Goal: Communication & Community: Answer question/provide support

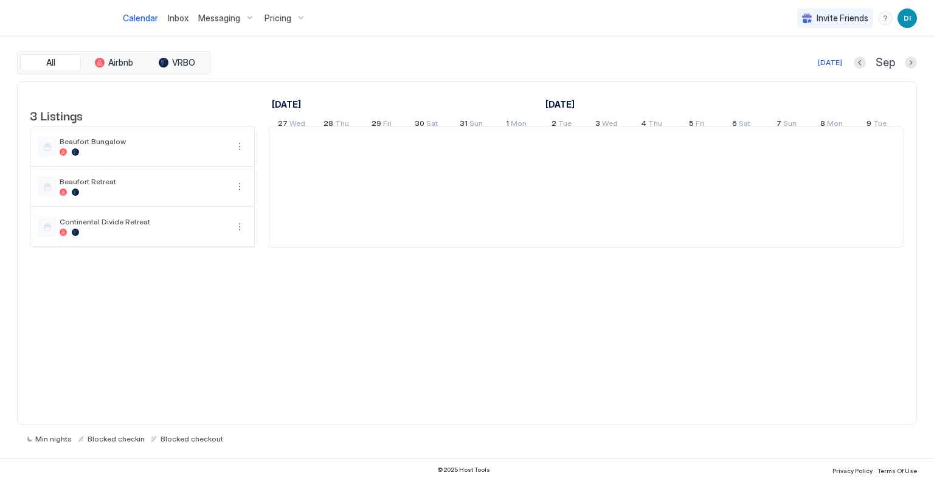
scroll to position [0, 676]
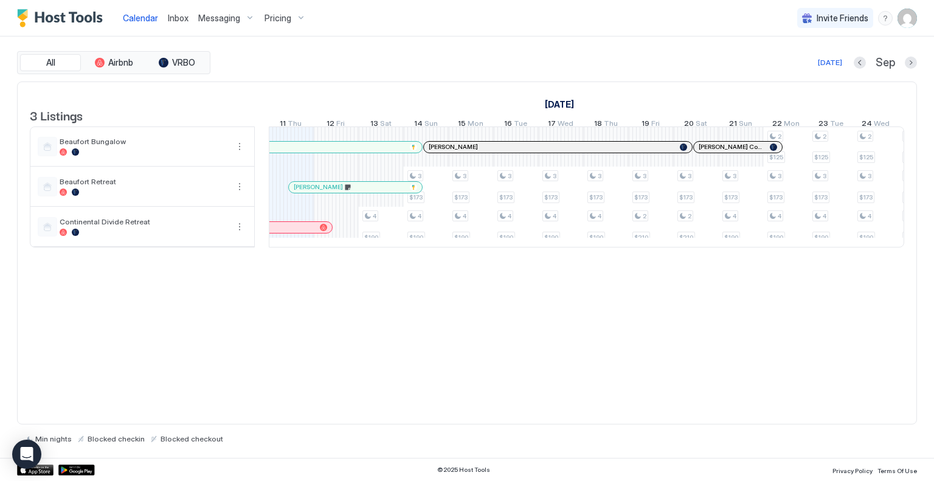
click at [338, 192] on div at bounding box center [339, 187] width 10 height 10
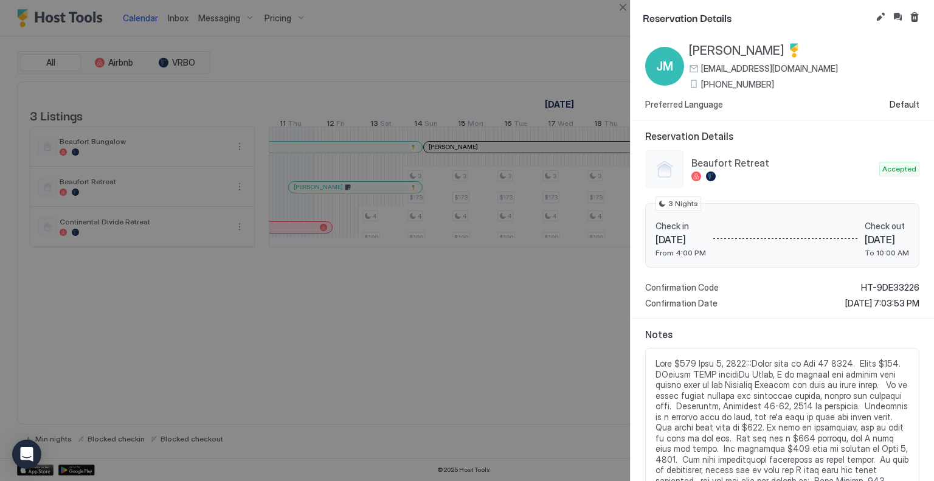
scroll to position [19, 0]
click at [172, 17] on div at bounding box center [467, 240] width 934 height 481
click at [173, 13] on div at bounding box center [467, 240] width 934 height 481
click at [328, 190] on div at bounding box center [467, 240] width 934 height 481
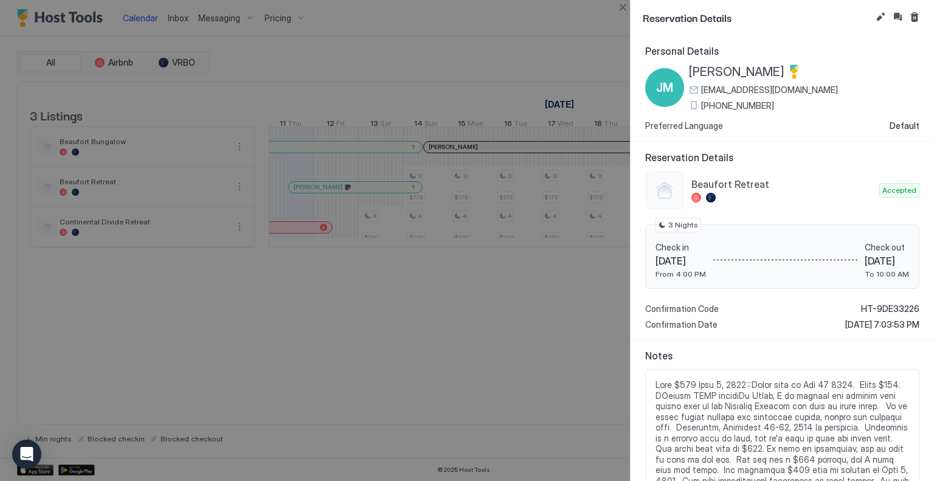
scroll to position [0, 0]
click at [173, 16] on div at bounding box center [467, 240] width 934 height 481
click at [623, 0] on button "Close" at bounding box center [623, 7] width 15 height 15
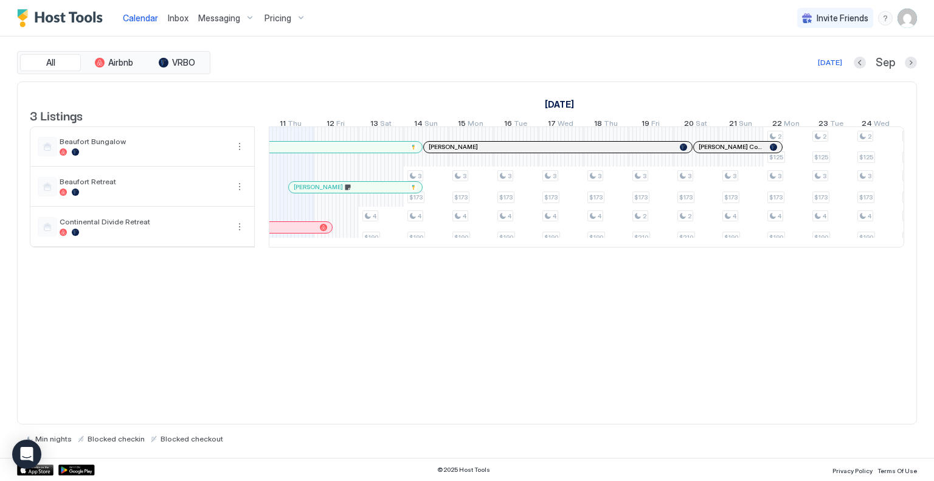
click at [215, 16] on span "Messaging" at bounding box center [219, 18] width 42 height 11
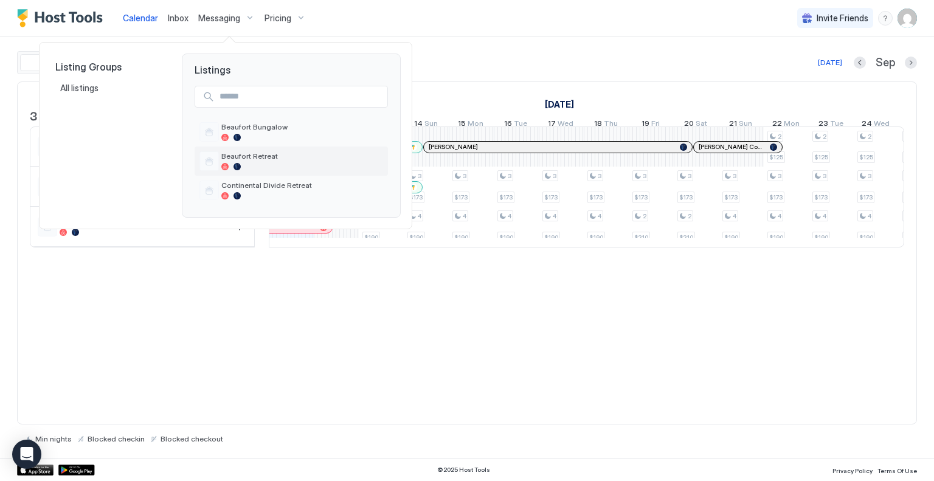
click at [236, 153] on span "Beaufort Retreat" at bounding box center [302, 155] width 162 height 9
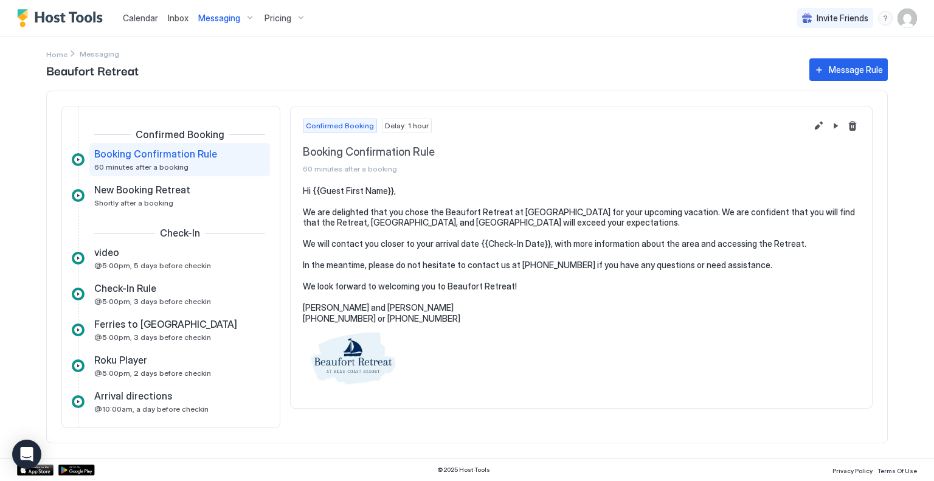
click at [173, 15] on span "Inbox" at bounding box center [178, 18] width 21 height 10
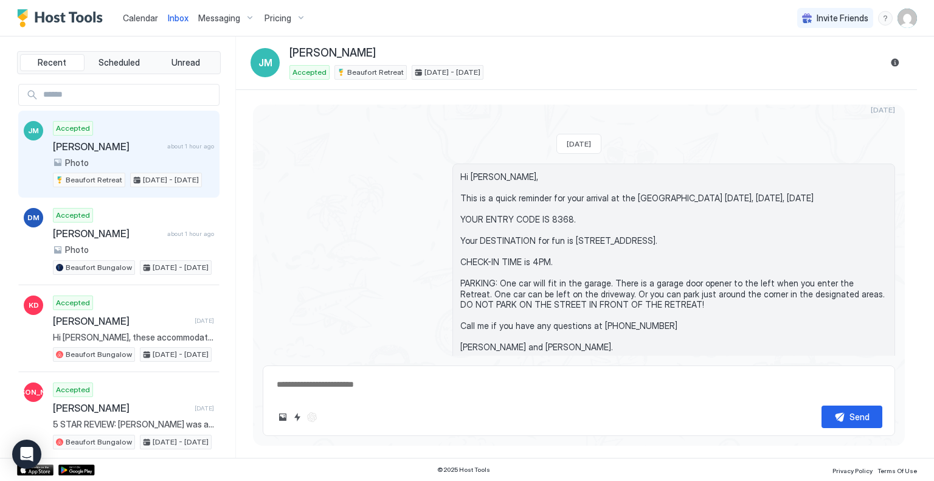
scroll to position [2989, 0]
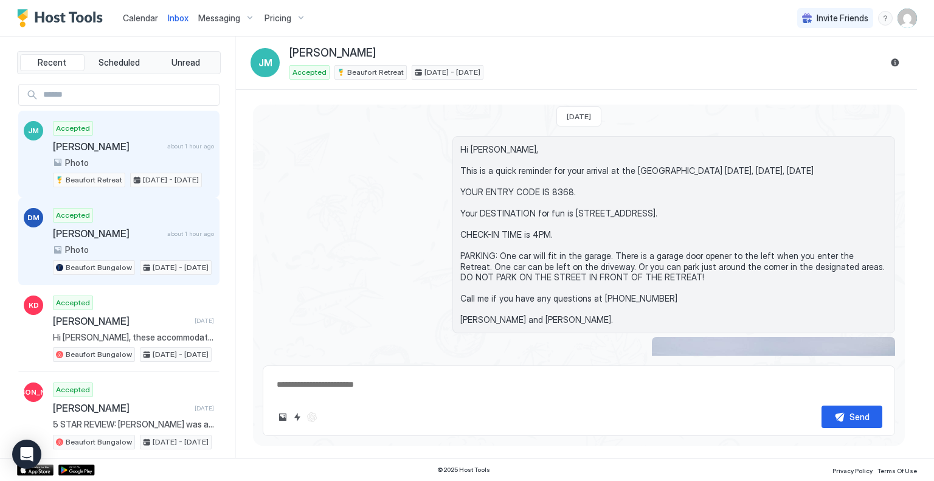
click at [100, 227] on span "Dave Marchese" at bounding box center [107, 233] width 109 height 12
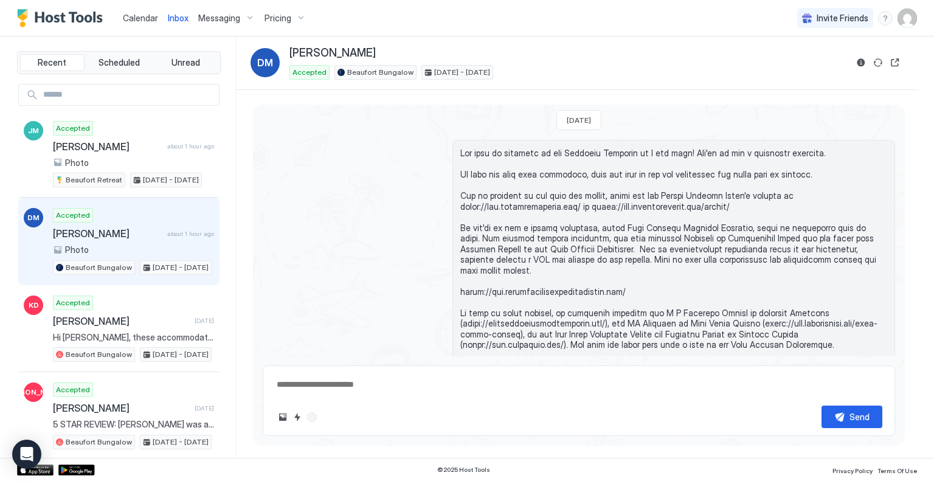
scroll to position [673, 0]
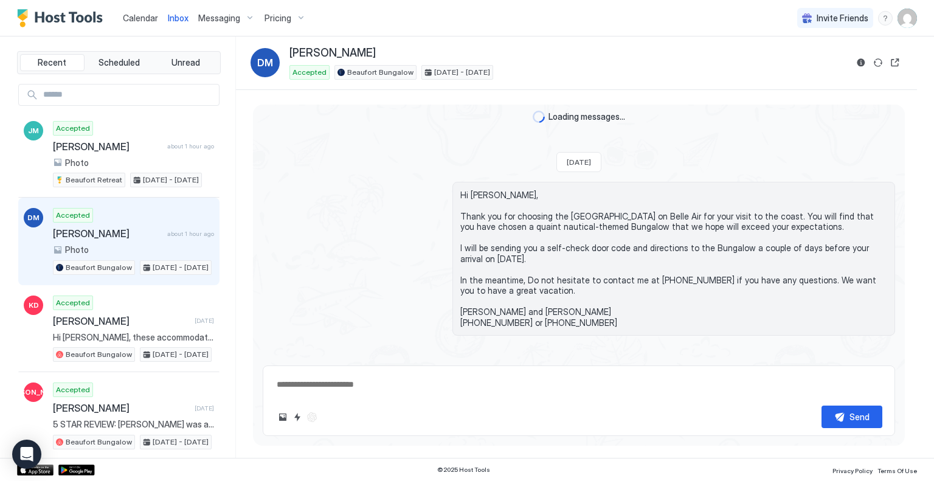
type textarea "*"
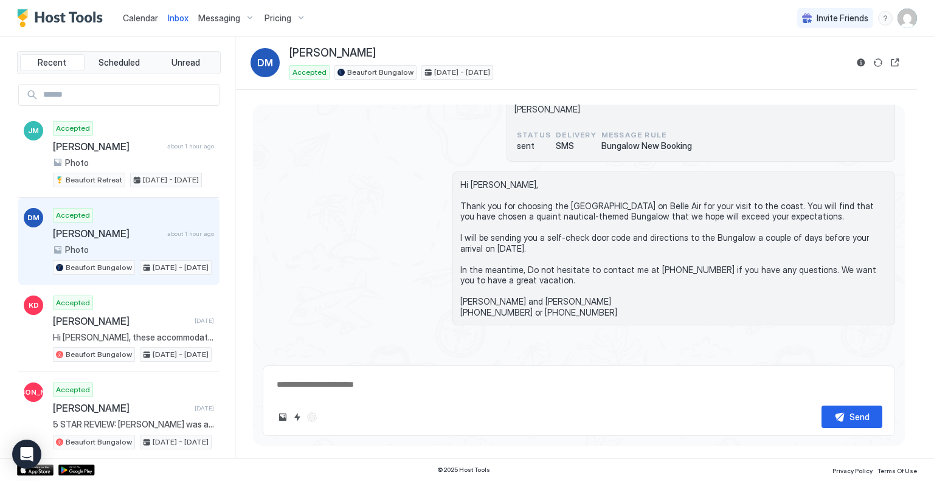
scroll to position [0, 0]
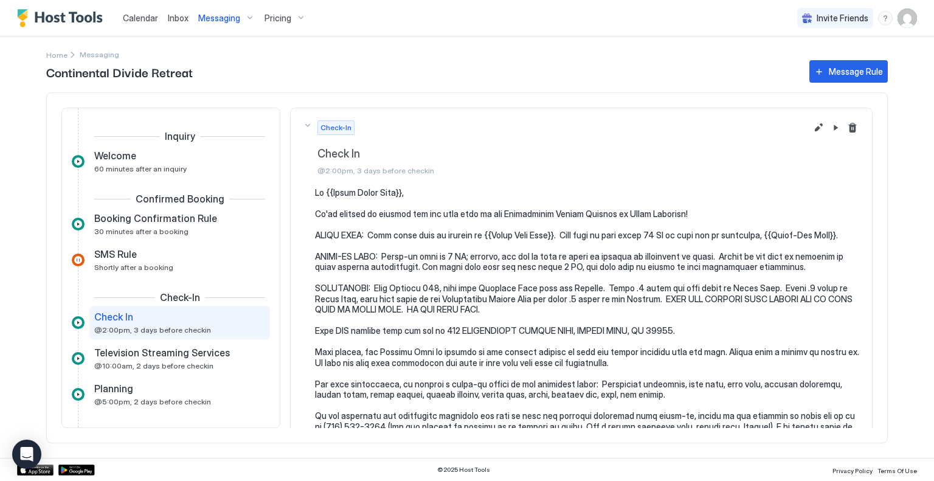
scroll to position [57, 0]
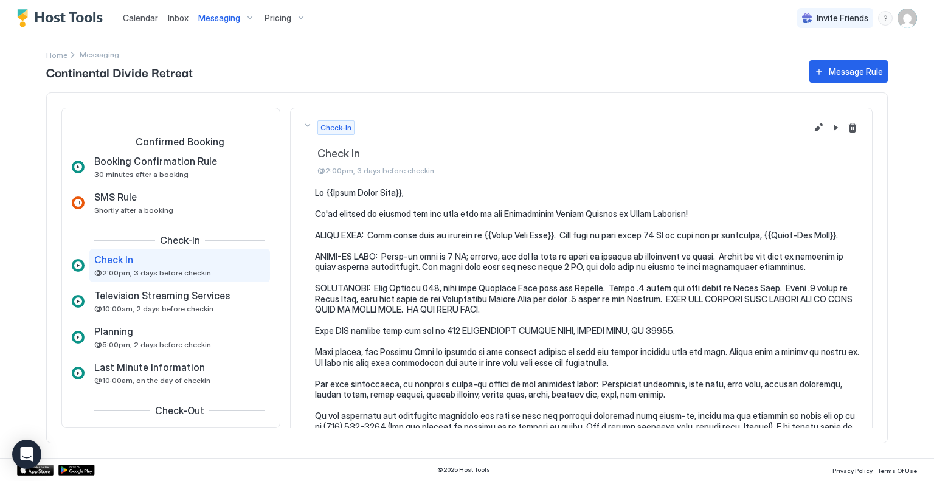
click at [275, 13] on span "Pricing" at bounding box center [278, 18] width 27 height 11
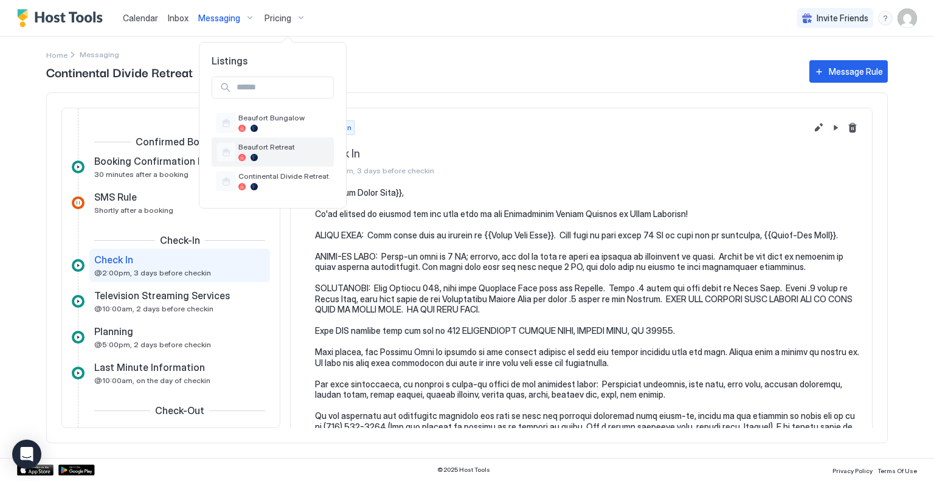
click at [267, 144] on span "Beaufort Retreat" at bounding box center [283, 146] width 91 height 9
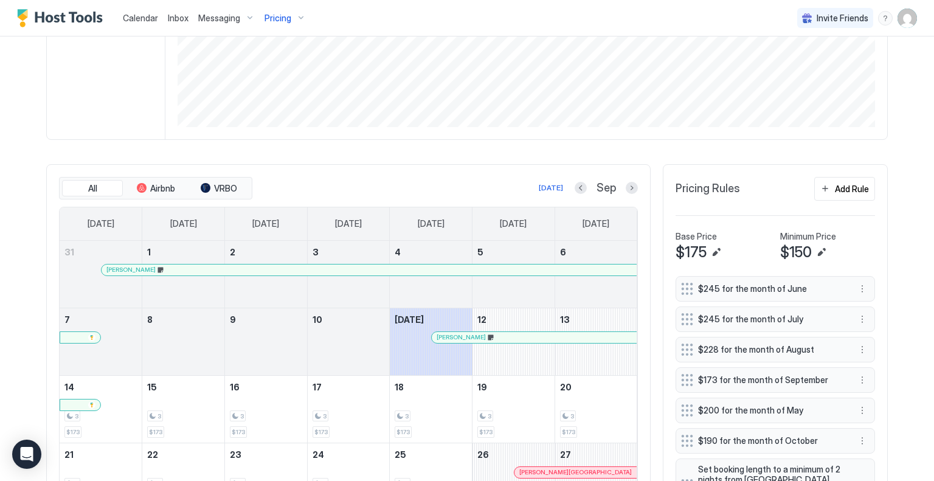
scroll to position [304, 0]
